Goal: Task Accomplishment & Management: Complete application form

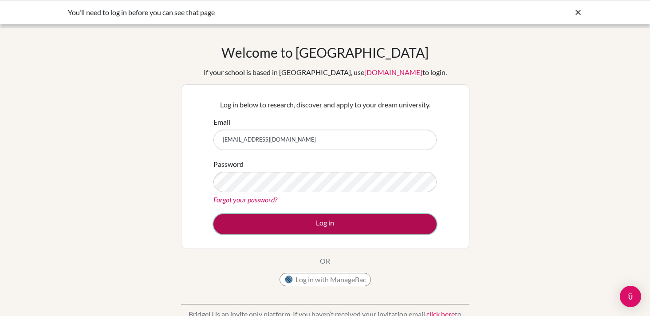
click at [333, 230] on button "Log in" at bounding box center [324, 224] width 223 height 20
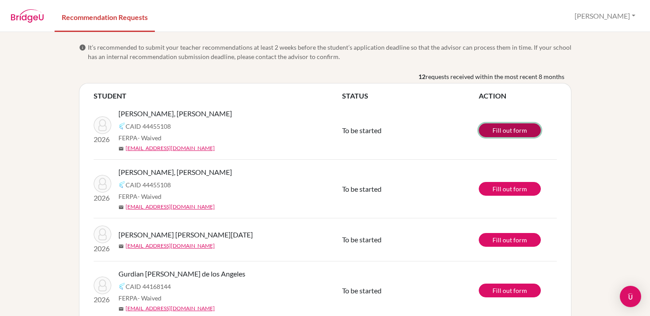
click at [523, 132] on link "Fill out form" at bounding box center [510, 130] width 62 height 14
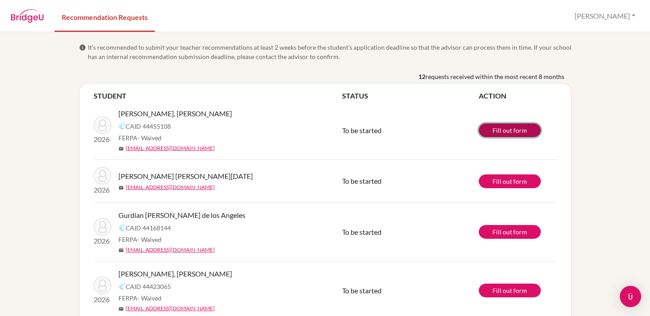
click at [500, 132] on link "Fill out form" at bounding box center [510, 130] width 62 height 14
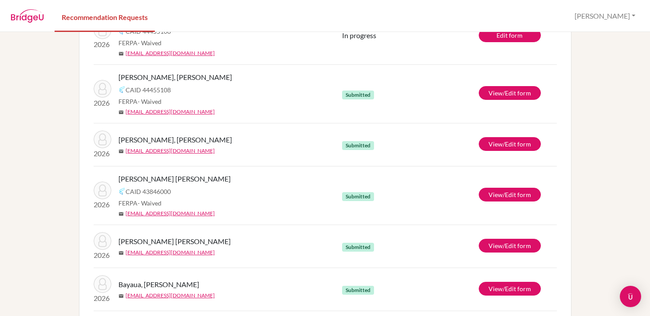
scroll to position [273, 0]
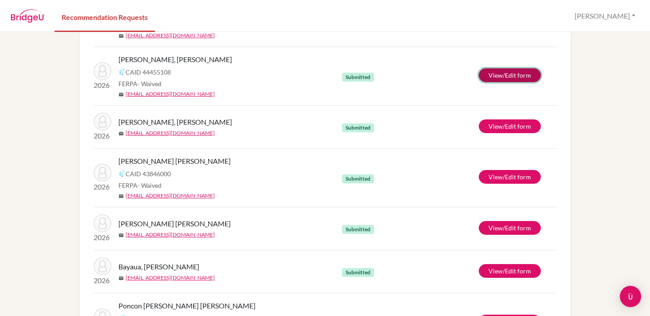
click at [501, 76] on link "View/Edit form" at bounding box center [510, 75] width 62 height 14
